Goal: Information Seeking & Learning: Learn about a topic

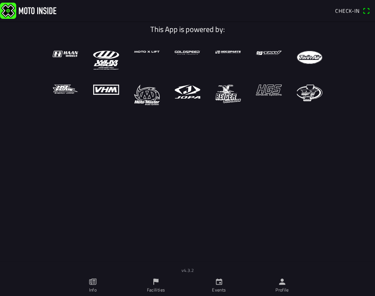
click at [220, 280] on icon "calendar" at bounding box center [219, 282] width 6 height 6
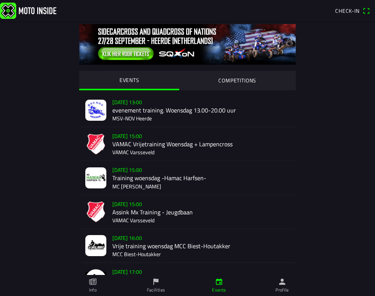
click at [322, 213] on div "EVENTS COMPETITIONS [DATE] 13:00 evenement training. Woensdag 13.00-20.00 uur M…" at bounding box center [187, 254] width 289 height 466
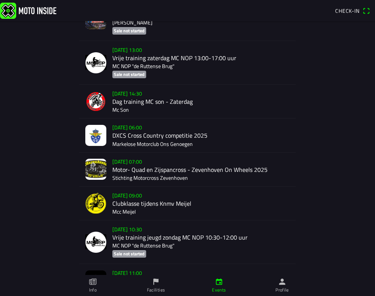
scroll to position [1181, 0]
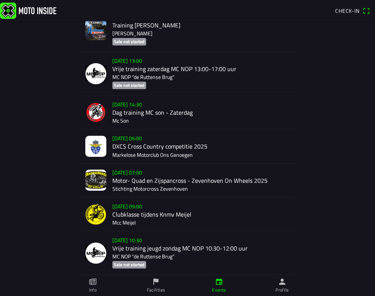
click at [142, 207] on div "[DATE] 09:00 Clubklasse tijdens Knmv [PERSON_NAME]" at bounding box center [201, 213] width 178 height 33
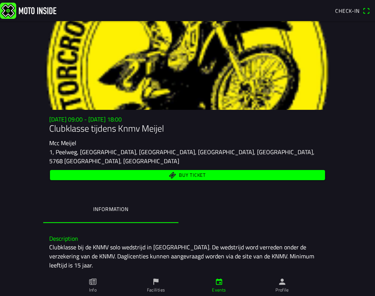
click at [189, 219] on div "[DATE] 09:00 - [DATE] 18:00 Clubklasse tijdens Knmv Meijel Mcc Meijel 1, Peelwe…" at bounding box center [187, 197] width 289 height 352
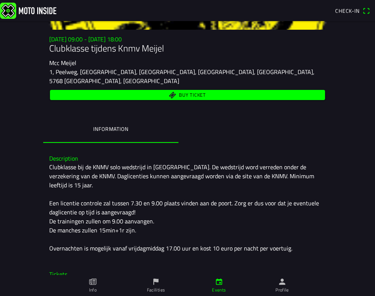
scroll to position [79, 0]
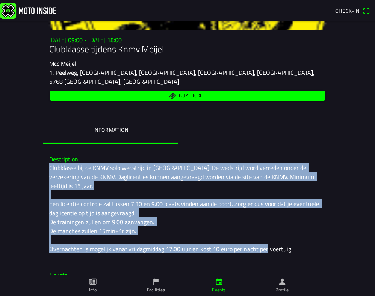
drag, startPoint x: 287, startPoint y: 231, endPoint x: 48, endPoint y: 155, distance: 250.7
click at [48, 155] on div "Description Clubklasse bij de KNMV solo wedstrijd in [GEOGRAPHIC_DATA]. De weds…" at bounding box center [187, 204] width 289 height 109
click at [38, 179] on main "[DATE] 09:00 - [DATE] 18:00 Clubklasse tijdens Knmv Meijel Mcc Meijel 1, Peelwe…" at bounding box center [187, 158] width 375 height 275
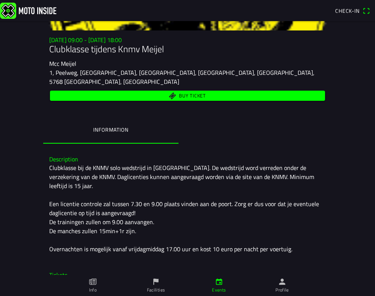
click at [113, 206] on div "Clubklasse bij de KNMV solo wedstrijd in [GEOGRAPHIC_DATA]. De wedstrijd word v…" at bounding box center [187, 208] width 277 height 90
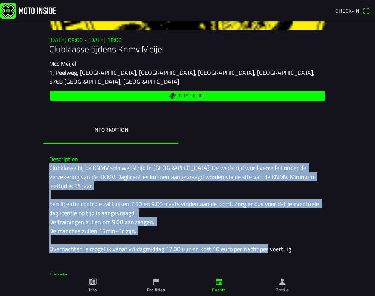
drag, startPoint x: 287, startPoint y: 231, endPoint x: 45, endPoint y: 155, distance: 253.5
click at [45, 155] on div "Description Clubklasse bij de KNMV solo wedstrijd in [GEOGRAPHIC_DATA]. De weds…" at bounding box center [187, 204] width 289 height 109
click at [36, 175] on main "[DATE] 09:00 - [DATE] 18:00 Clubklasse tijdens Knmv Meijel Mcc Meijel 1, Peelwe…" at bounding box center [187, 158] width 375 height 275
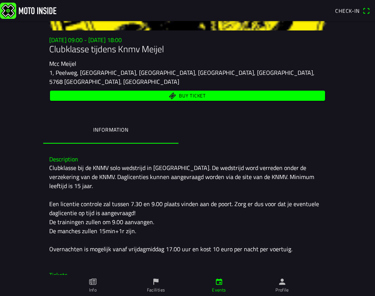
click at [36, 175] on main "[DATE] 09:00 - [DATE] 18:00 Clubklasse tijdens Knmv Meijel Mcc Meijel 1, Peelwe…" at bounding box center [187, 158] width 375 height 275
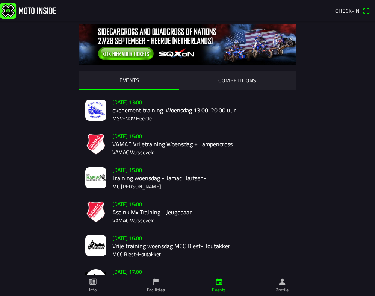
click at [198, 180] on div "[DATE] 15:00 Training woensdag -Hamac Harfsen- MC [PERSON_NAME]" at bounding box center [201, 177] width 178 height 33
click at [277, 177] on div "[DATE] 15:00 Training woensdag -Hamac Harfsen- MC [PERSON_NAME]" at bounding box center [201, 177] width 178 height 33
click at [372, 36] on main "EVENTS COMPETITIONS [DATE] 13:00 evenement training. Woensdag 13.00-20.00 uur M…" at bounding box center [187, 158] width 375 height 275
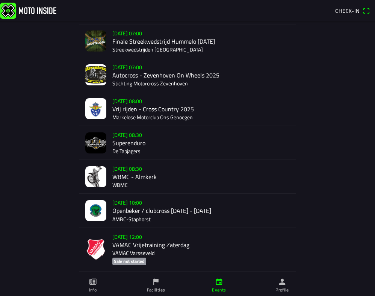
scroll to position [919, 0]
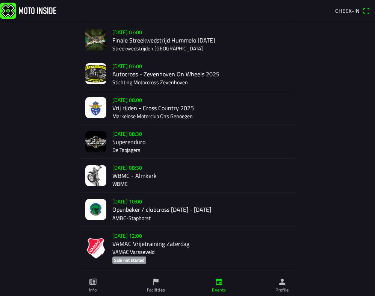
click at [148, 193] on div "[DATE] 10:00 Openbeker / clubcross [DATE] - [DATE] AMBC-[GEOGRAPHIC_DATA]" at bounding box center [201, 209] width 178 height 33
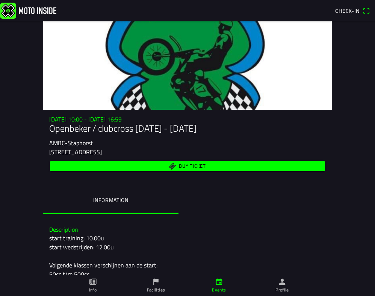
drag, startPoint x: 280, startPoint y: 176, endPoint x: 342, endPoint y: 194, distance: 63.9
click at [342, 194] on main "[DATE] 10:00 - [DATE] 16:59 Openbeker / clubcross [DATE] - [DATE] AMBC-[STREET_…" at bounding box center [187, 158] width 375 height 275
